Goal: Task Accomplishment & Management: Use online tool/utility

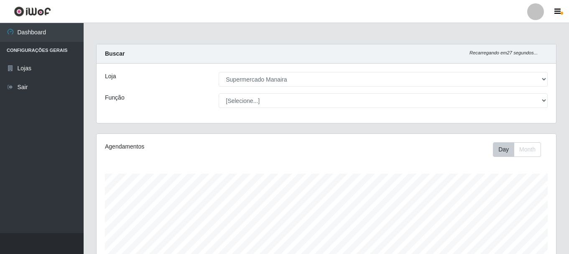
select select "443"
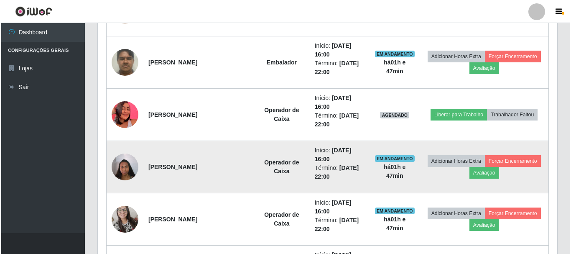
scroll to position [173, 459]
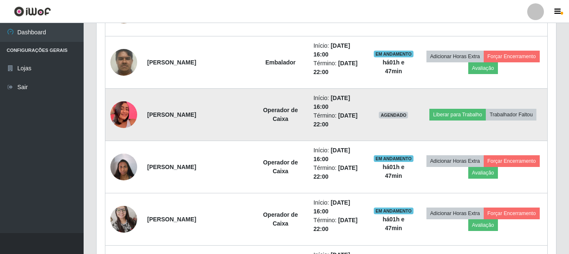
click at [123, 115] on img at bounding box center [123, 115] width 27 height 48
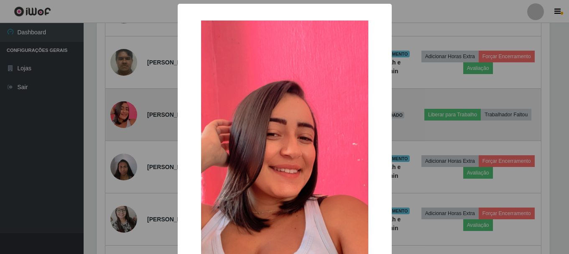
scroll to position [173, 455]
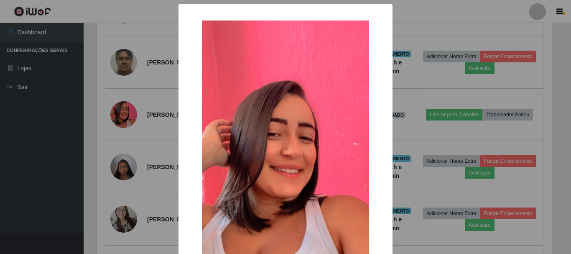
click at [230, 133] on img at bounding box center [285, 168] width 167 height 297
click at [160, 118] on div "× OK Cancel" at bounding box center [285, 127] width 571 height 254
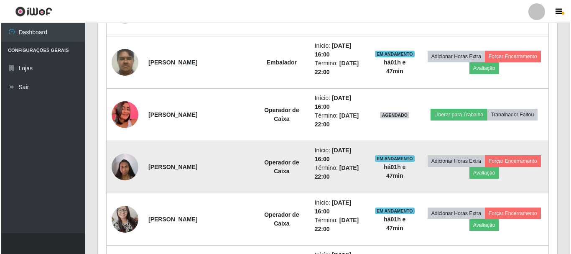
scroll to position [173, 459]
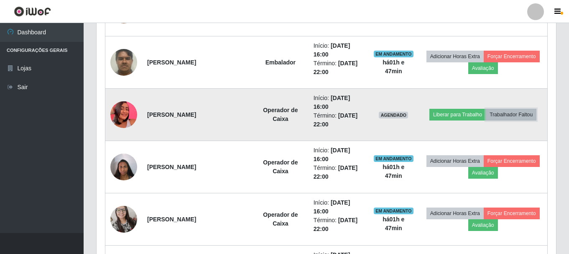
click at [500, 114] on button "Trabalhador Faltou" at bounding box center [511, 115] width 51 height 12
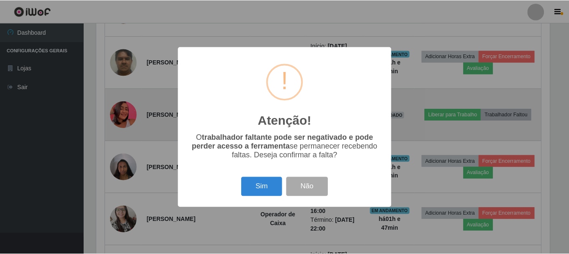
scroll to position [173, 455]
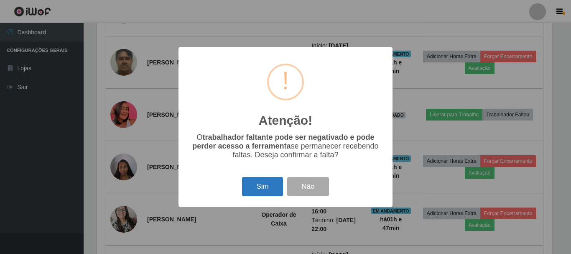
click at [264, 189] on button "Sim" at bounding box center [262, 187] width 41 height 20
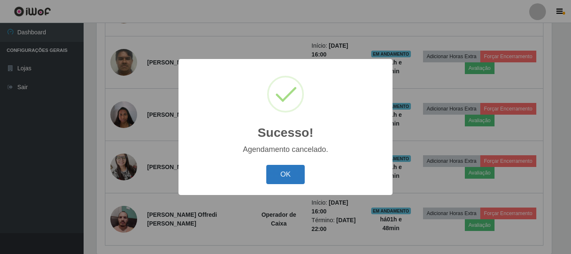
click at [288, 171] on button "OK" at bounding box center [285, 175] width 39 height 20
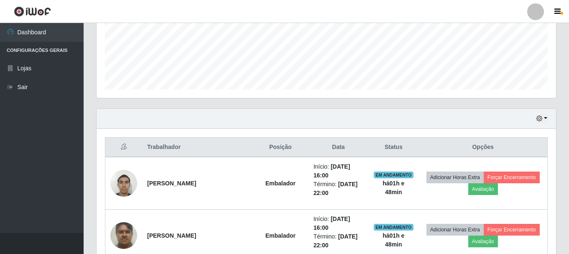
scroll to position [205, 0]
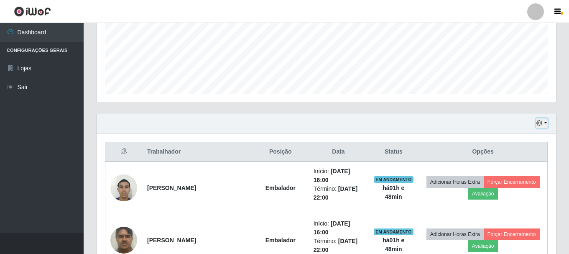
click at [545, 120] on button "button" at bounding box center [542, 123] width 12 height 10
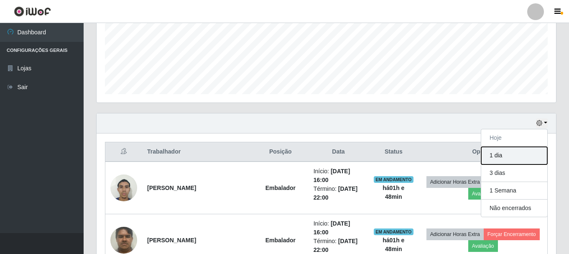
click at [503, 153] on button "1 dia" at bounding box center [514, 156] width 66 height 18
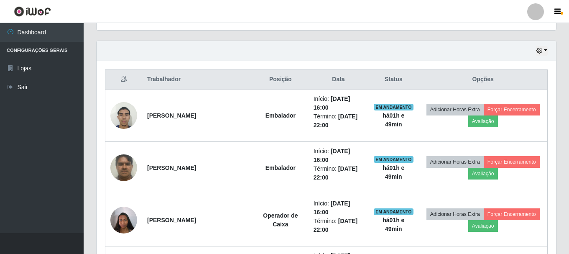
scroll to position [268, 0]
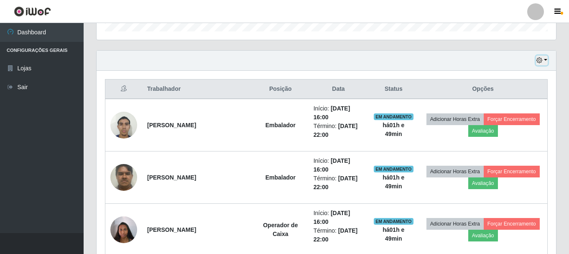
click at [540, 59] on icon "button" at bounding box center [539, 60] width 6 height 6
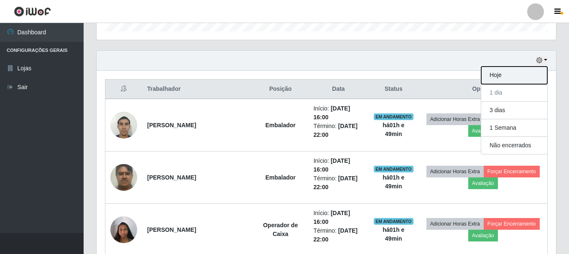
click at [514, 73] on button "Hoje" at bounding box center [514, 75] width 66 height 18
